Goal: Information Seeking & Learning: Check status

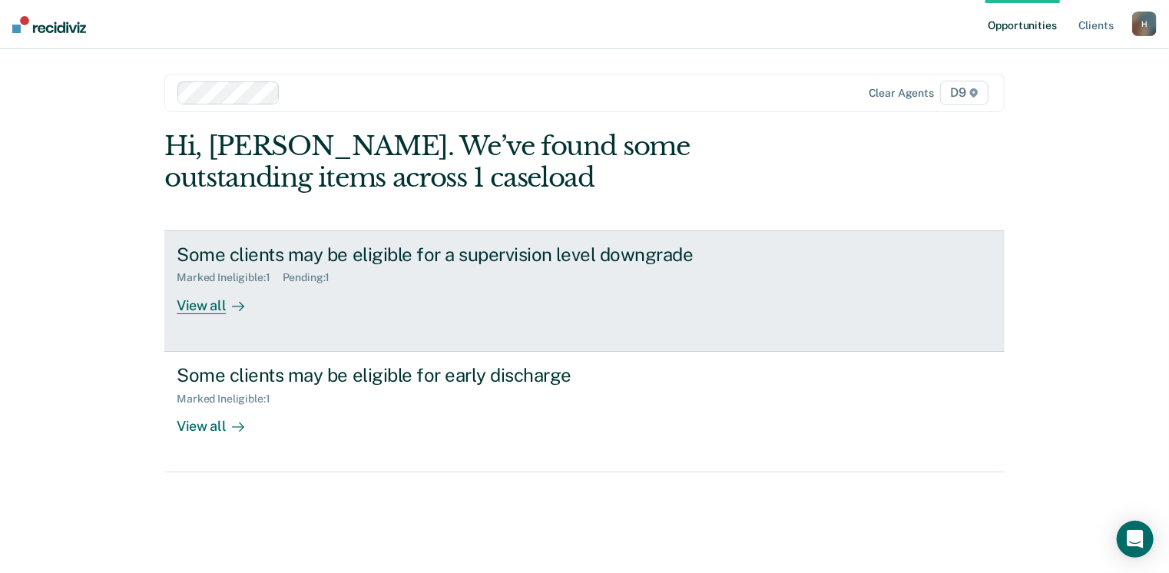
click at [203, 274] on div "Marked Ineligible : 1" at bounding box center [229, 277] width 105 height 13
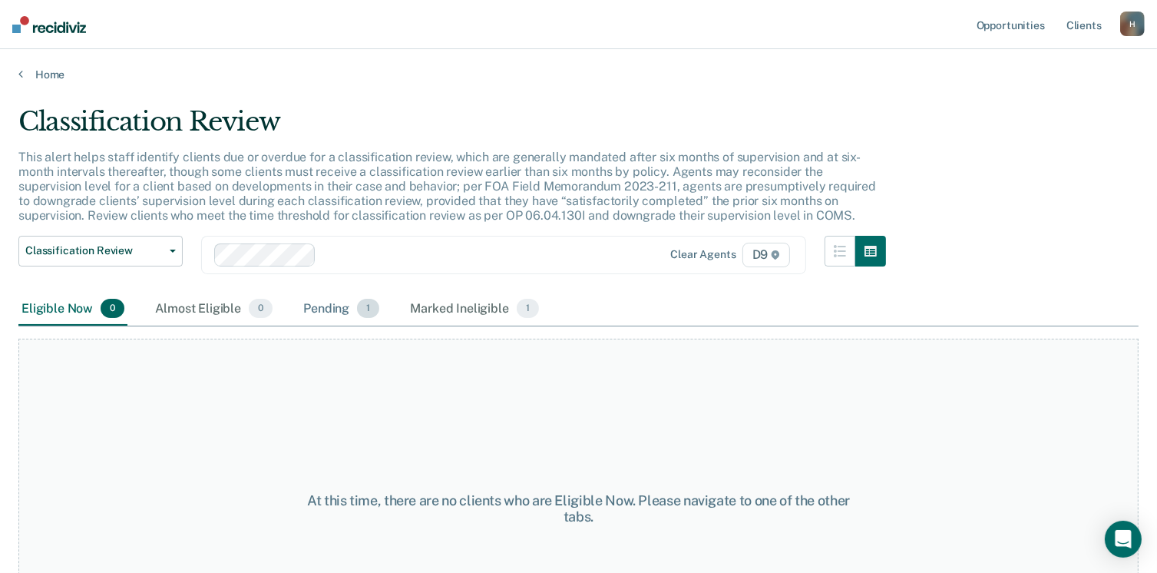
click at [342, 310] on div "Pending 1" at bounding box center [341, 310] width 82 height 34
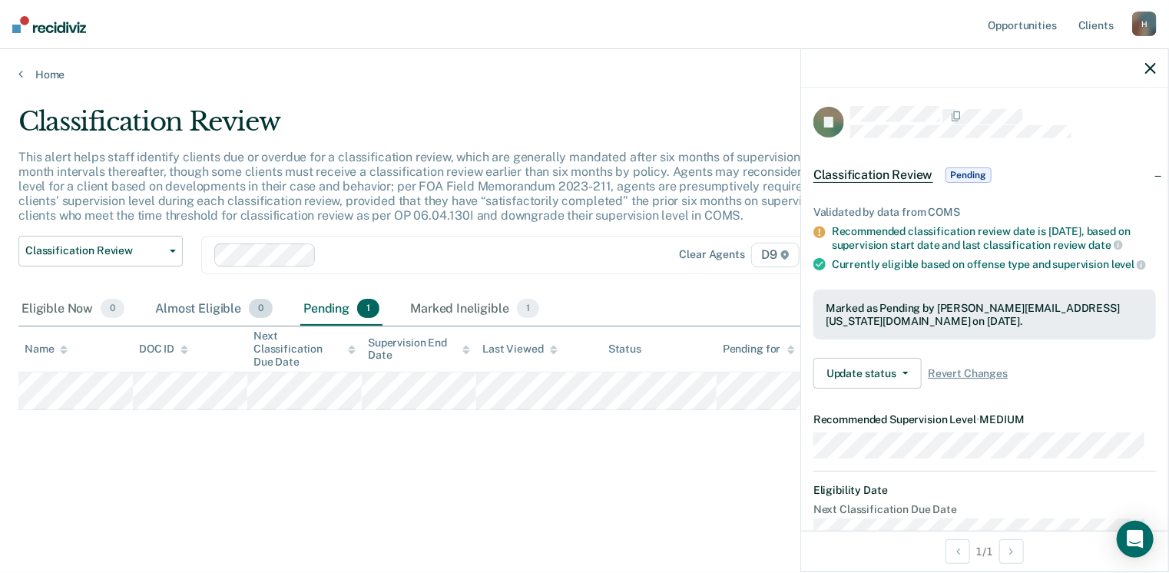
click at [213, 294] on div "Classification Review This alert helps staff identify clients due or overdue fo…" at bounding box center [584, 282] width 1132 height 352
click at [1154, 65] on icon "button" at bounding box center [1150, 68] width 11 height 11
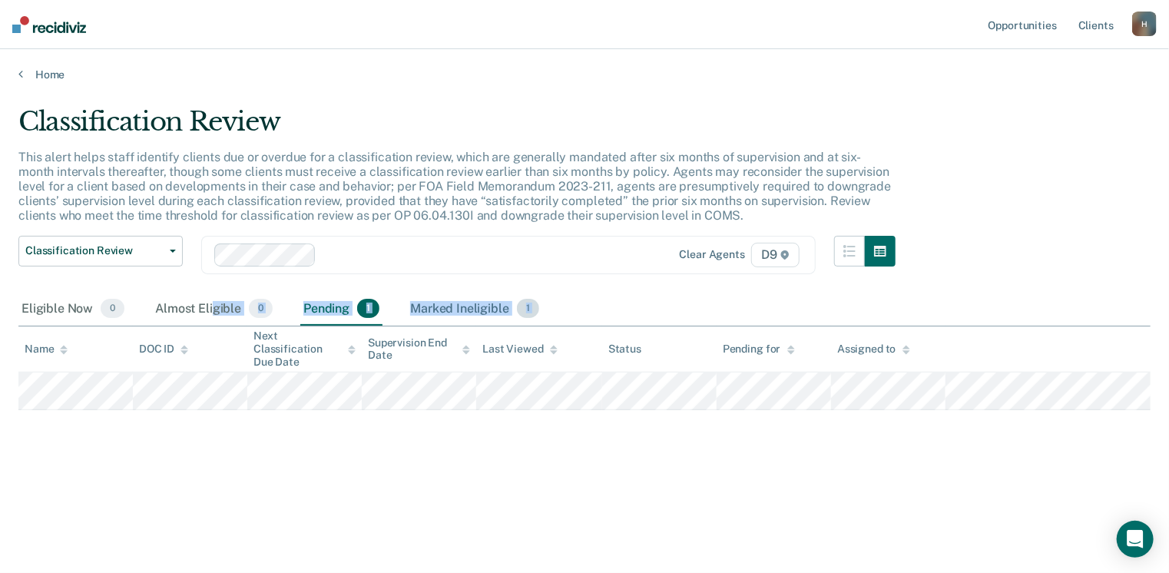
click at [472, 307] on div "Marked Ineligible 1" at bounding box center [474, 310] width 135 height 34
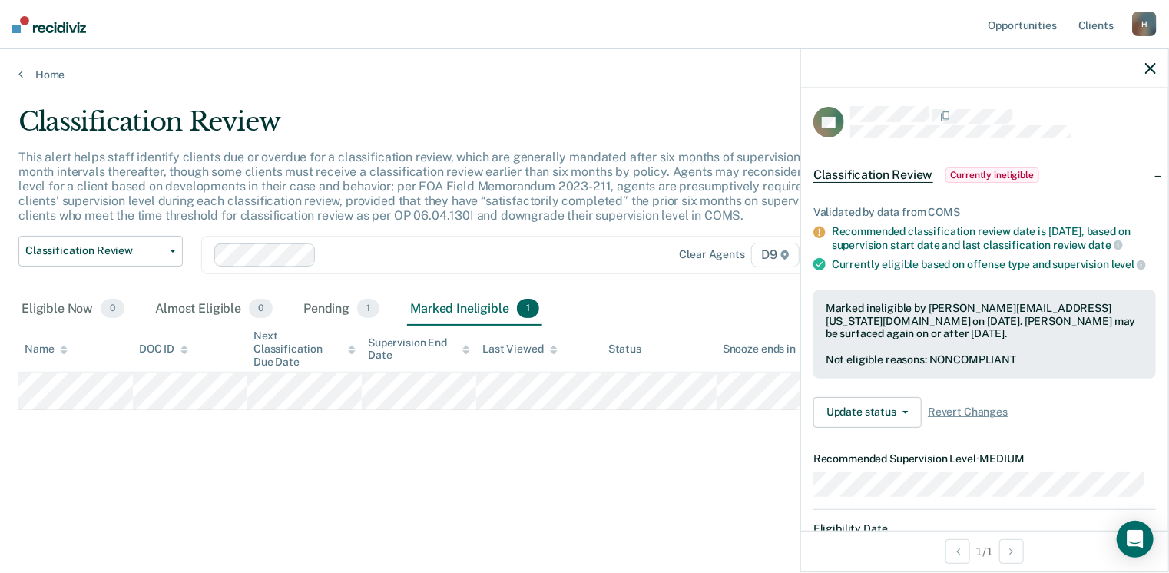
click at [1158, 65] on div at bounding box center [984, 68] width 367 height 38
click at [1150, 70] on icon "button" at bounding box center [1150, 68] width 11 height 11
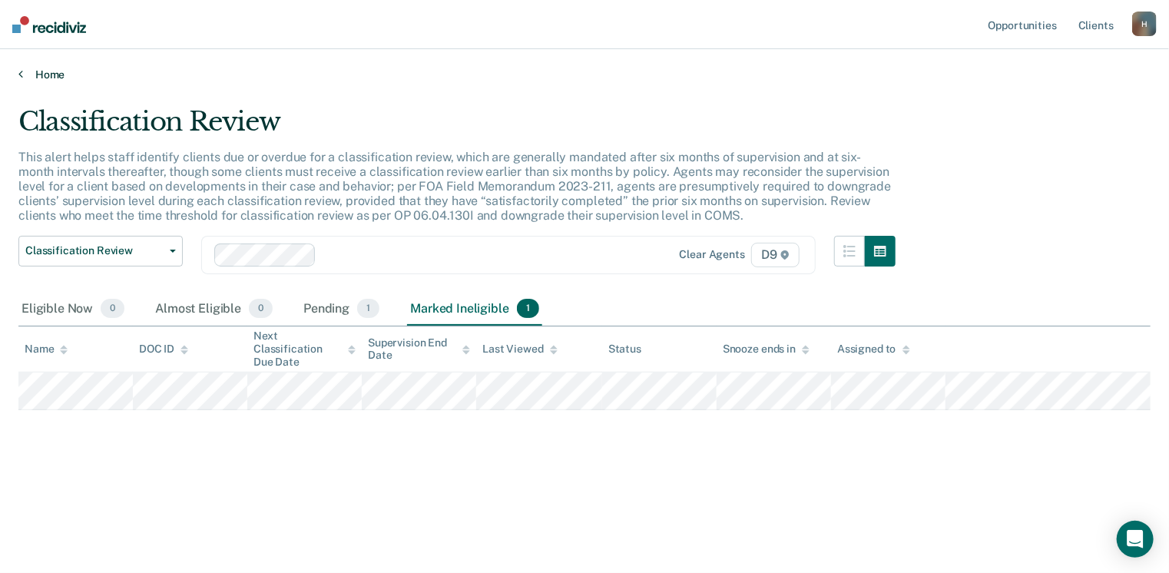
click at [52, 72] on link "Home" at bounding box center [584, 75] width 1132 height 14
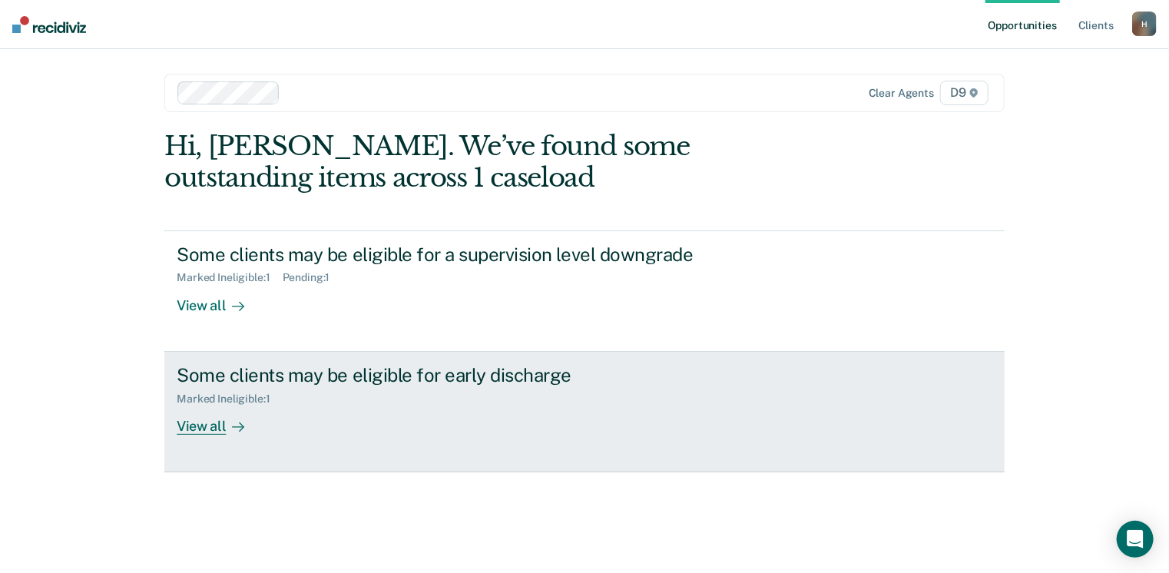
click at [236, 401] on div "Marked Ineligible : 1" at bounding box center [229, 398] width 105 height 13
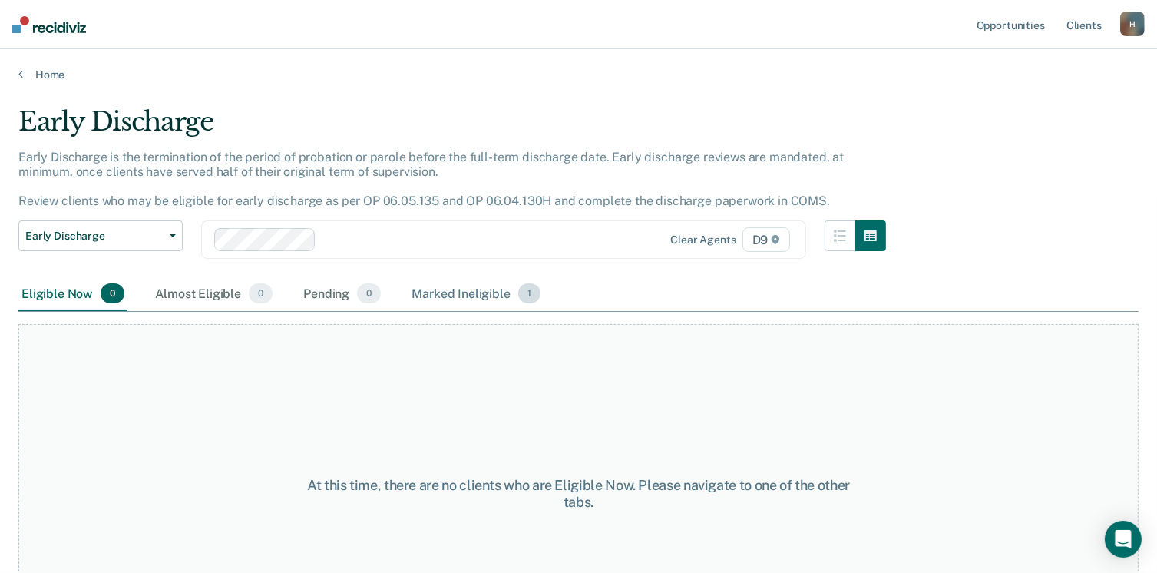
click at [430, 293] on div "Marked Ineligible 1" at bounding box center [475, 294] width 135 height 34
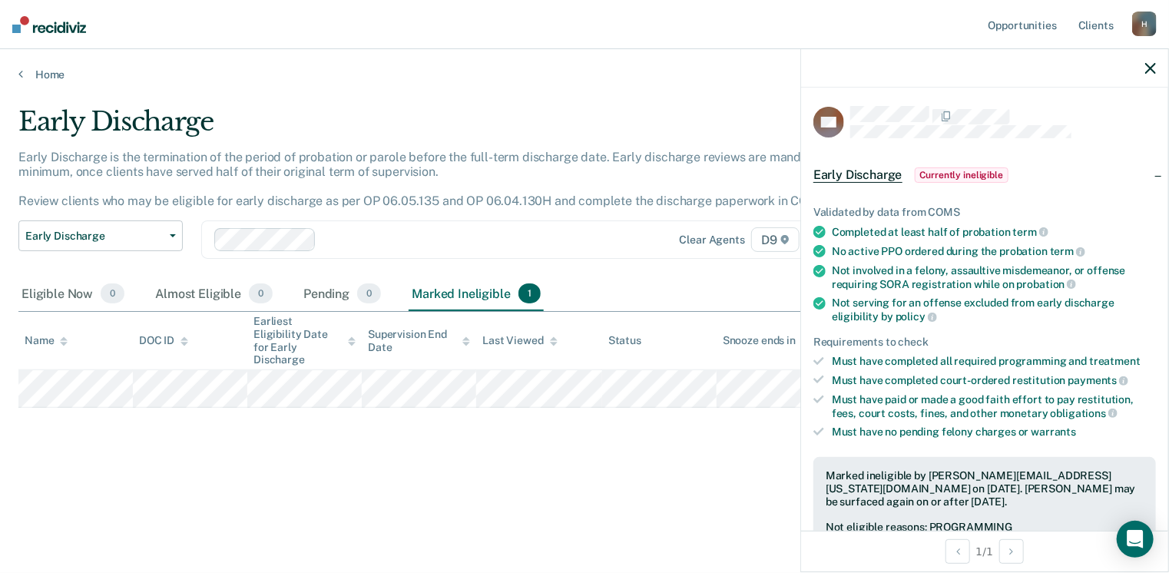
click at [1152, 65] on icon "button" at bounding box center [1150, 68] width 11 height 11
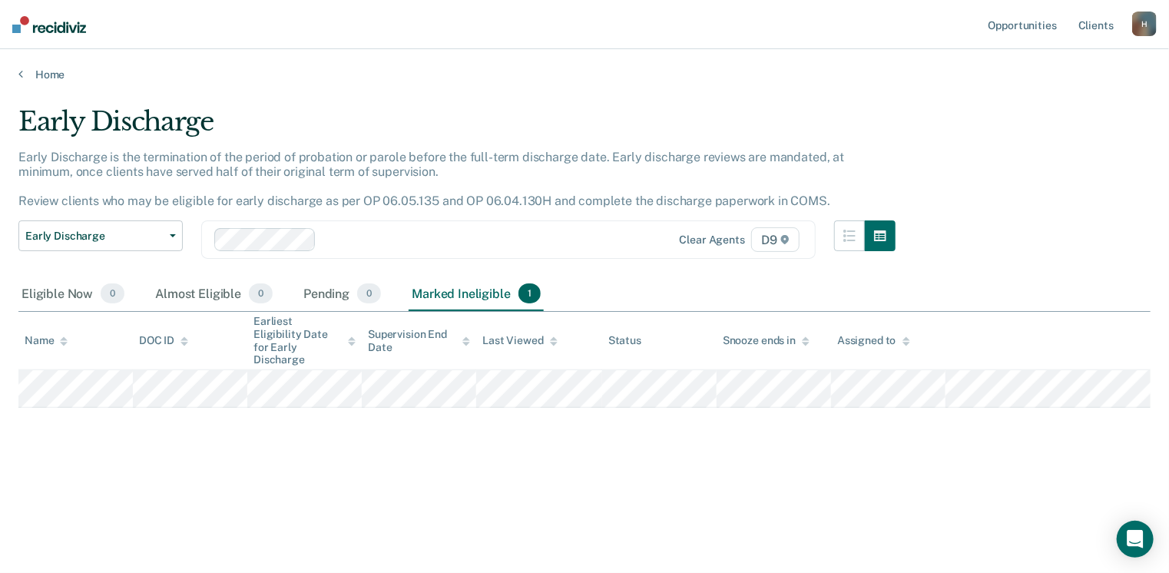
click at [35, 82] on main "Early Discharge Early Discharge is the termination of the period of probation o…" at bounding box center [584, 324] width 1169 height 487
click at [53, 68] on link "Home" at bounding box center [584, 75] width 1132 height 14
